Goal: Find specific page/section: Find specific page/section

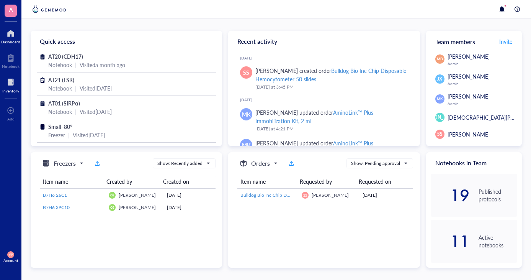
click at [4, 88] on div "Inventory" at bounding box center [10, 90] width 17 height 5
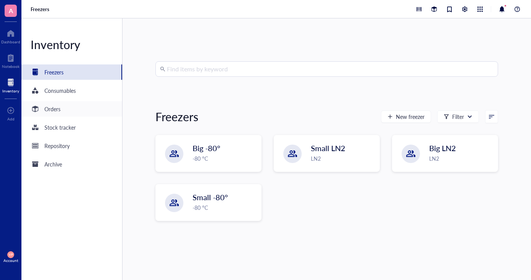
click at [56, 108] on div "Orders" at bounding box center [52, 109] width 16 height 8
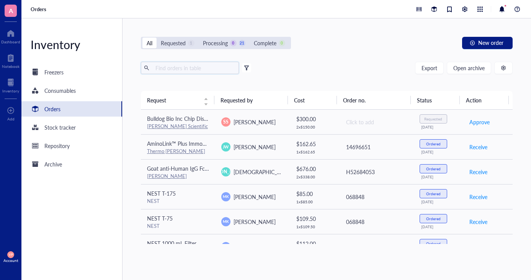
click at [184, 69] on input "text" at bounding box center [193, 67] width 83 height 11
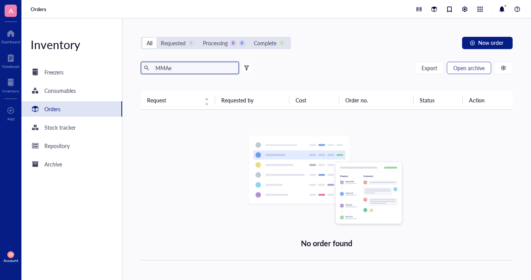
type input "MMAe"
click at [467, 71] on span "Open archive" at bounding box center [468, 68] width 31 height 6
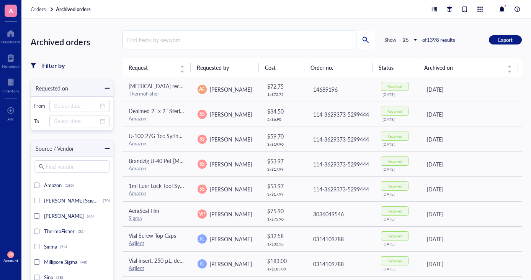
click at [154, 40] on input "search" at bounding box center [240, 40] width 234 height 18
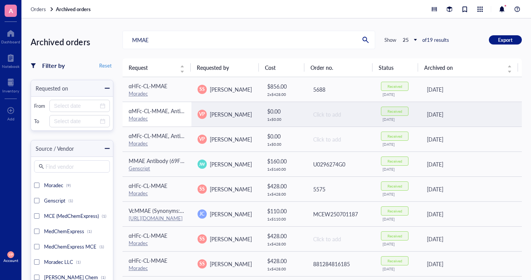
click at [141, 118] on link "Moradec" at bounding box center [138, 118] width 19 height 7
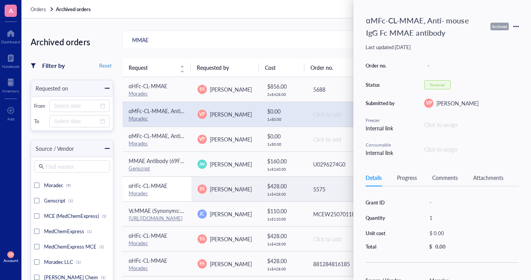
click at [142, 193] on link "Moradec" at bounding box center [138, 192] width 19 height 7
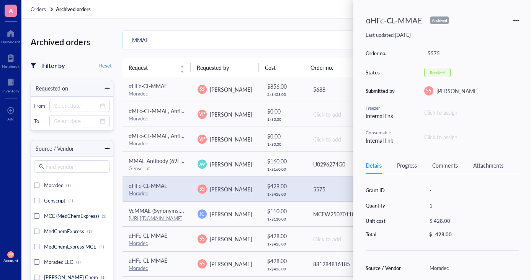
click at [157, 45] on input "MMAE" at bounding box center [240, 40] width 234 height 18
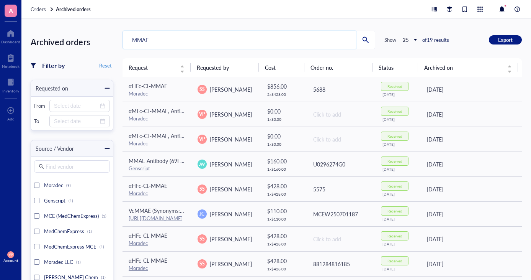
click at [155, 38] on input "MMAE" at bounding box center [240, 40] width 234 height 18
type input "M"
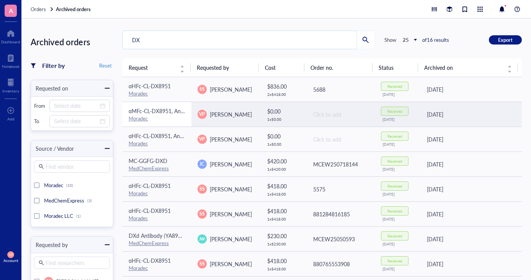
type input "DX"
click at [138, 116] on link "Moradec" at bounding box center [138, 118] width 19 height 7
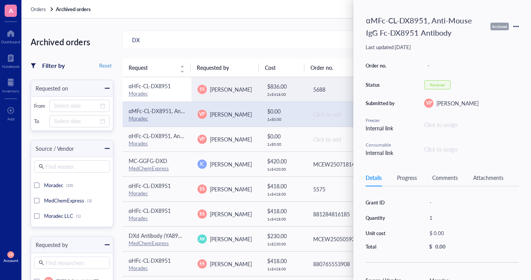
click at [139, 92] on link "Moradec" at bounding box center [138, 93] width 19 height 7
